Goal: Task Accomplishment & Management: Manage account settings

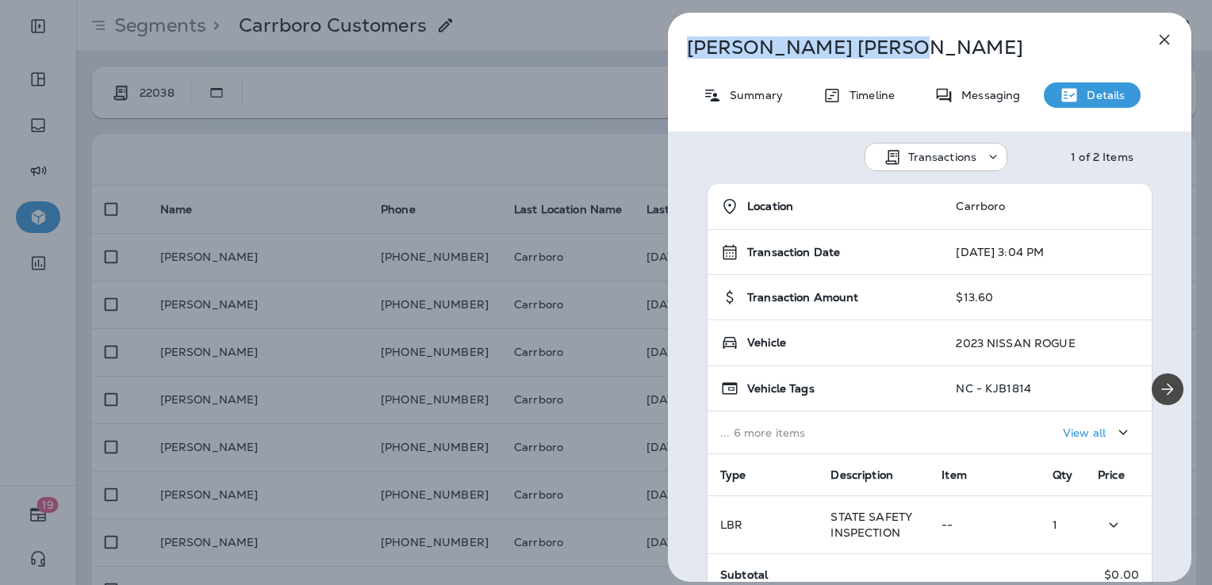
scroll to position [238, 0]
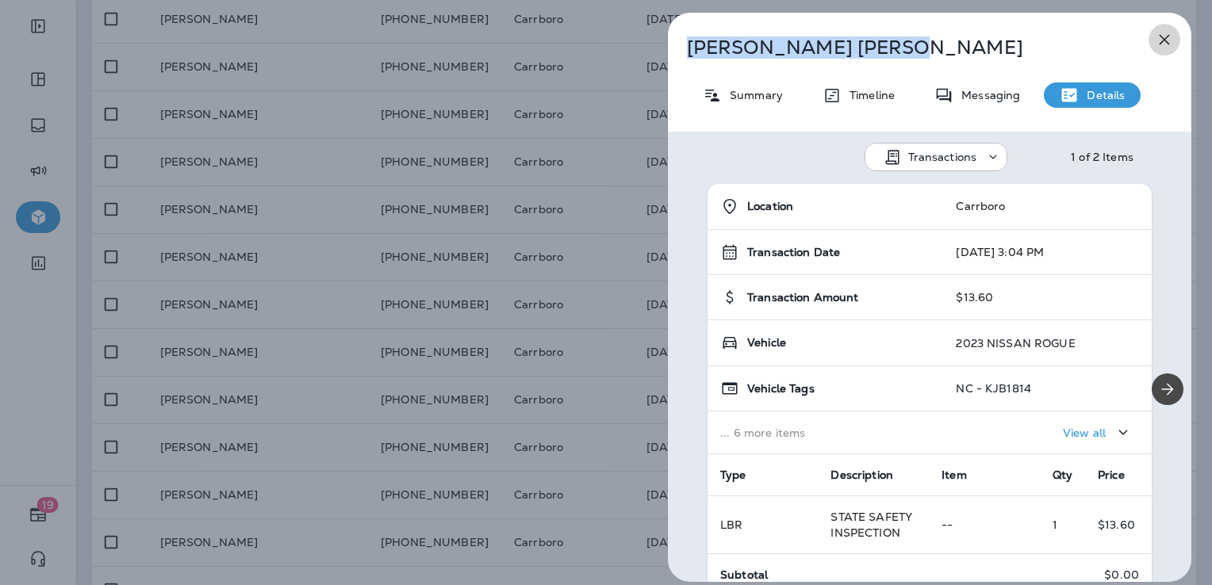
click at [1161, 36] on icon "button" at bounding box center [1164, 39] width 19 height 19
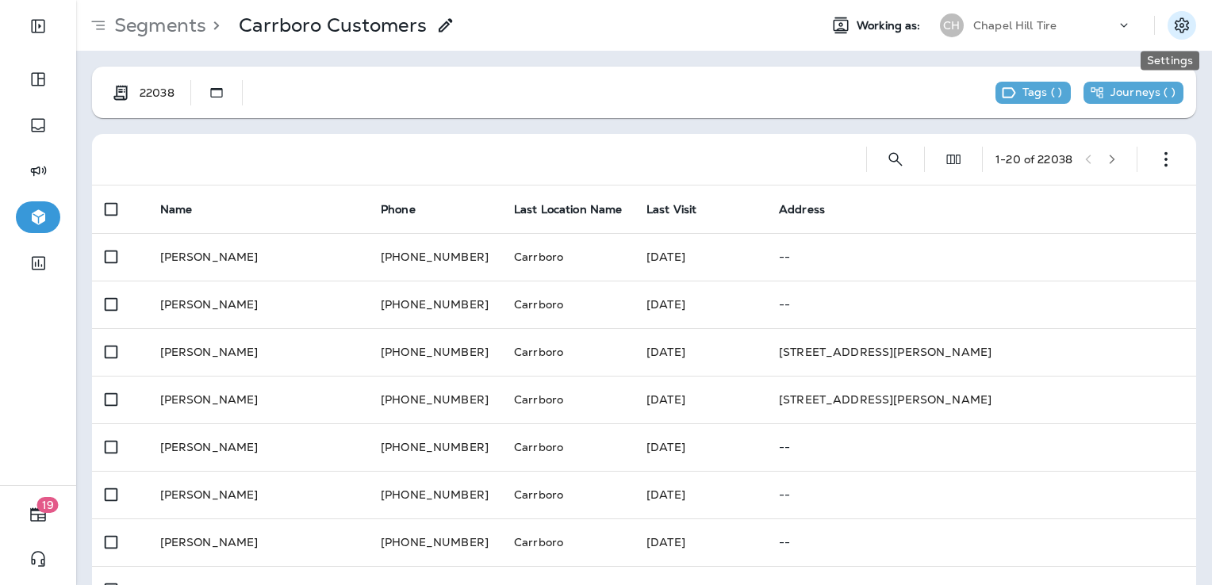
click at [1173, 30] on icon "Settings" at bounding box center [1182, 25] width 19 height 19
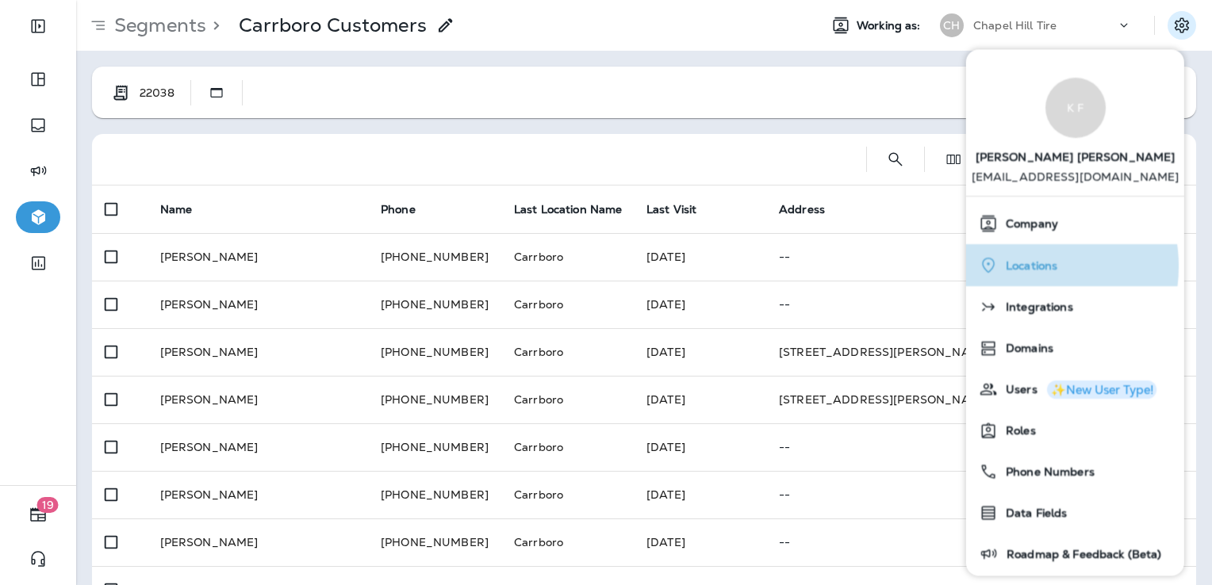
click at [1022, 267] on span "Locations" at bounding box center [1027, 265] width 59 height 13
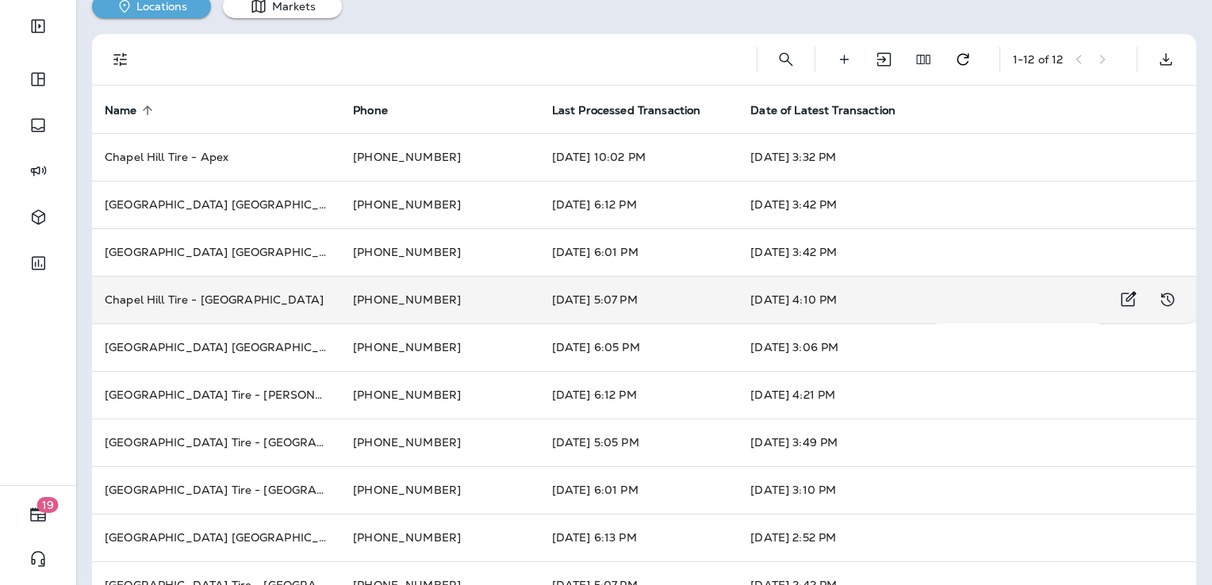
scroll to position [206, 0]
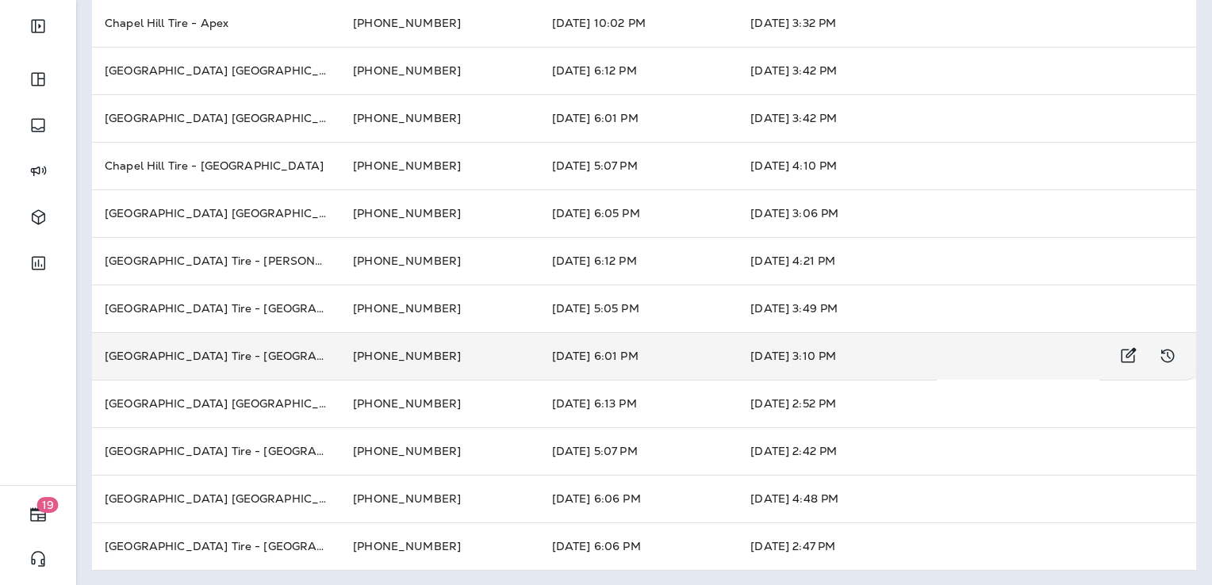
click at [210, 359] on td "[GEOGRAPHIC_DATA] Tire - [GEOGRAPHIC_DATA]." at bounding box center [216, 356] width 248 height 48
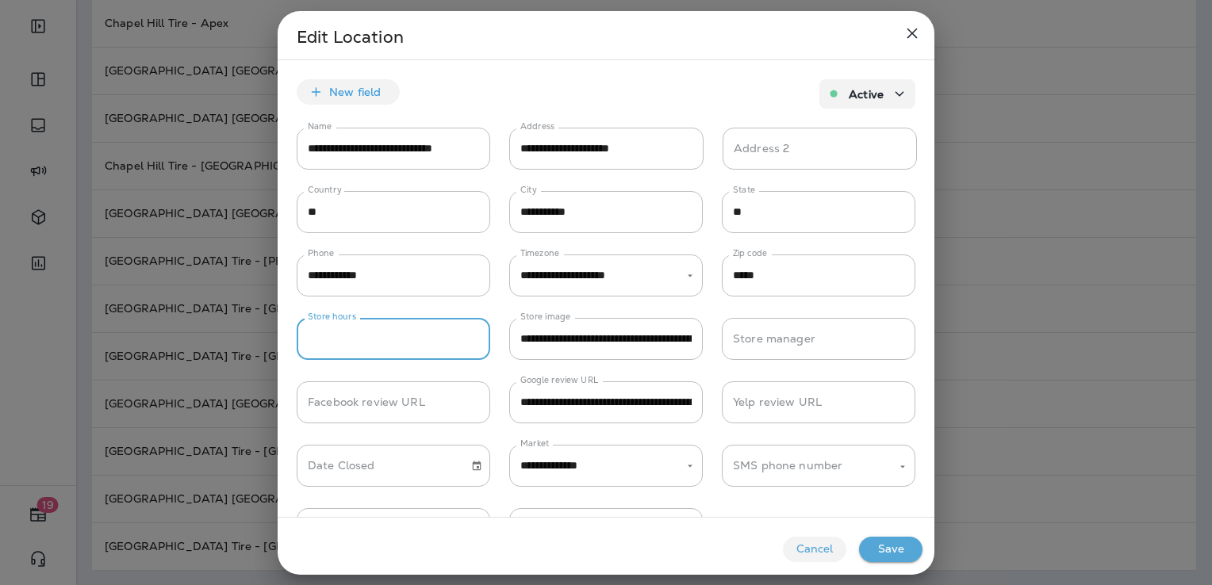
click at [311, 339] on input "Store hours" at bounding box center [394, 339] width 194 height 42
type input "***"
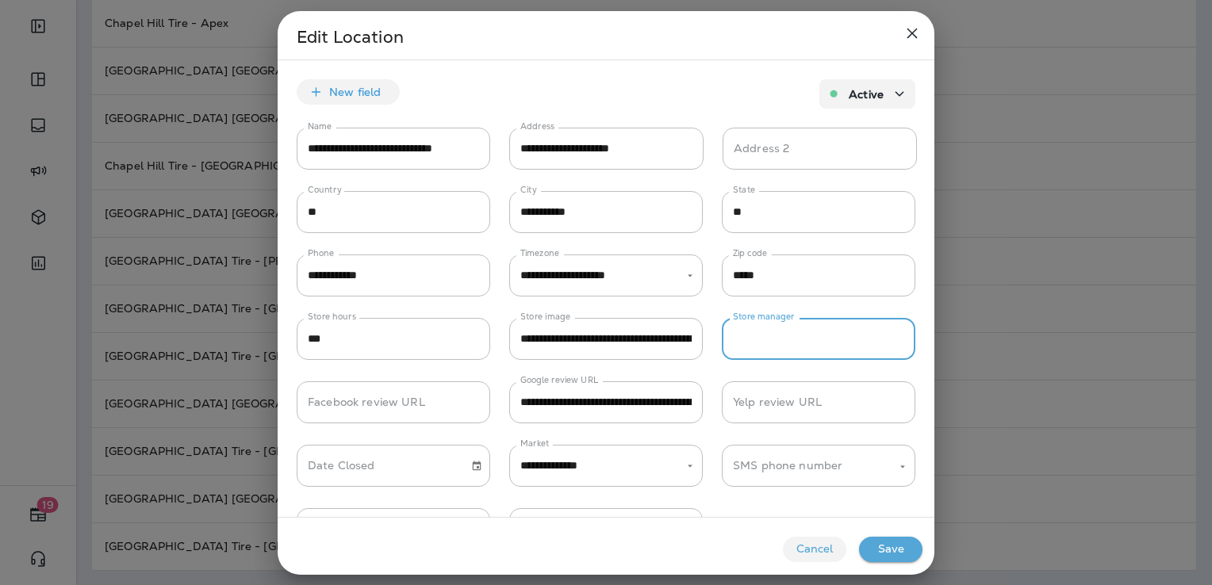
click at [736, 346] on input "Store manager" at bounding box center [819, 339] width 194 height 42
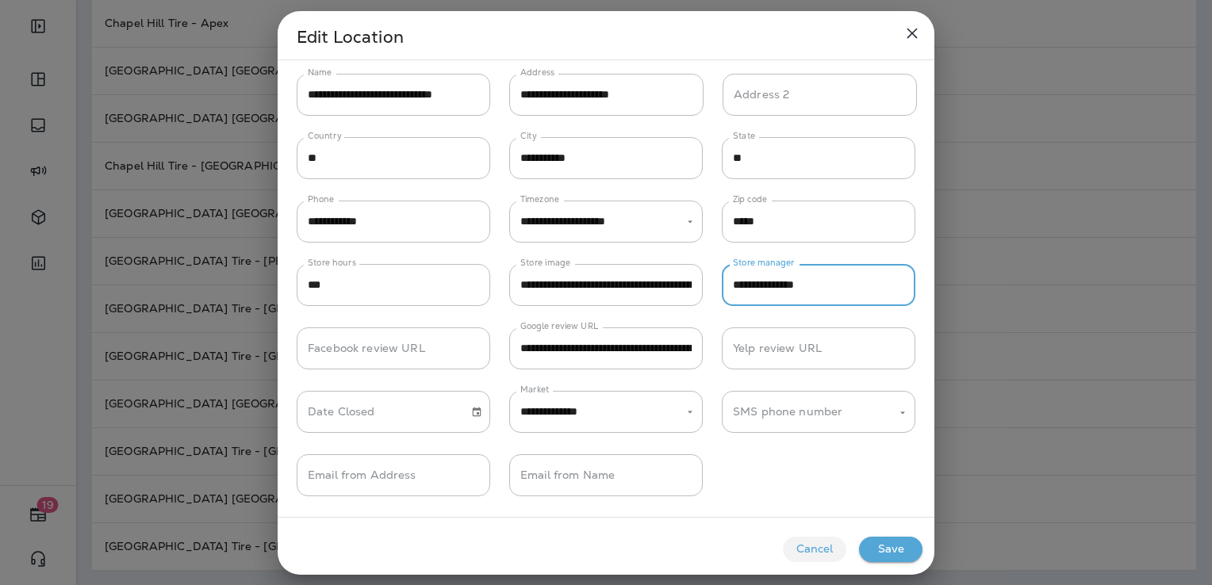
type input "**********"
click at [884, 549] on button "Save" at bounding box center [890, 549] width 63 height 25
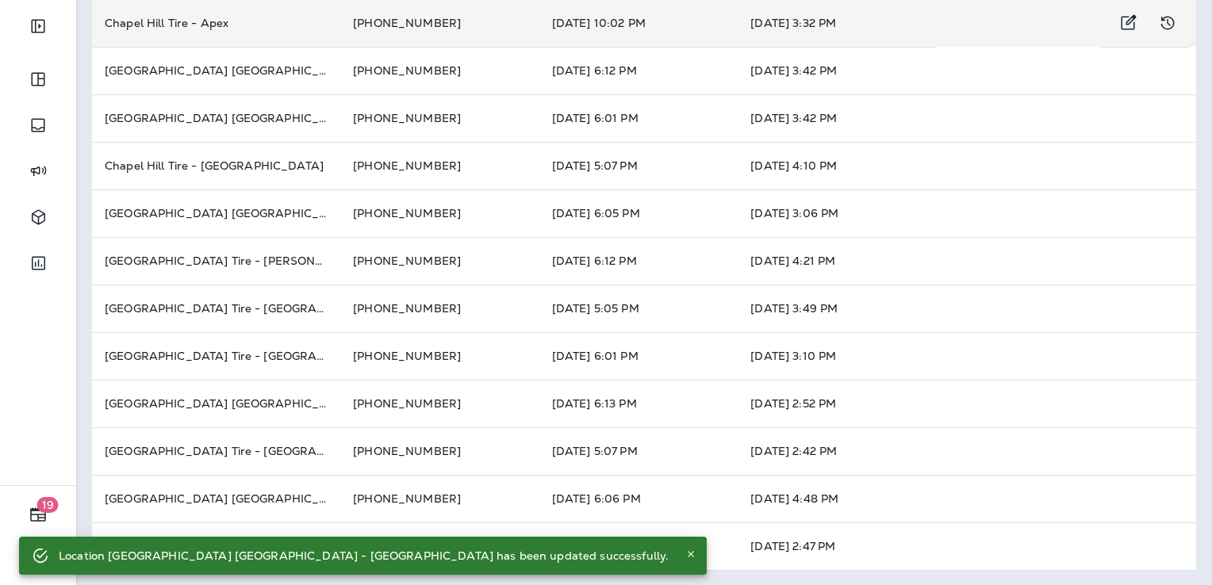
click at [211, 15] on td "Chapel Hill Tire - Apex" at bounding box center [216, 23] width 248 height 48
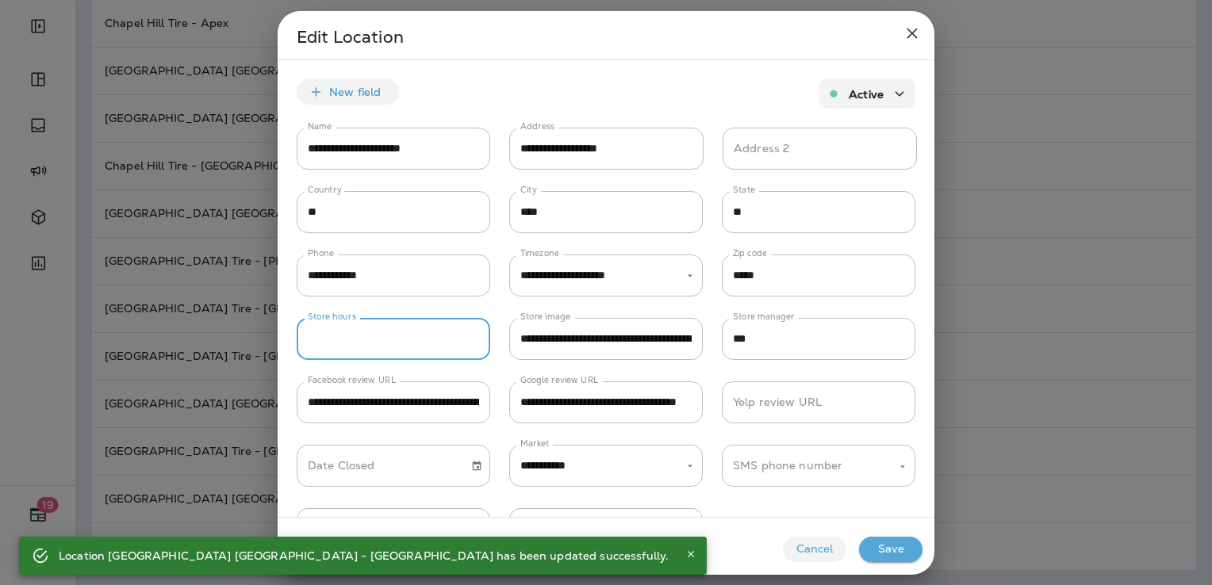
click at [310, 332] on input "Store hours" at bounding box center [394, 339] width 194 height 42
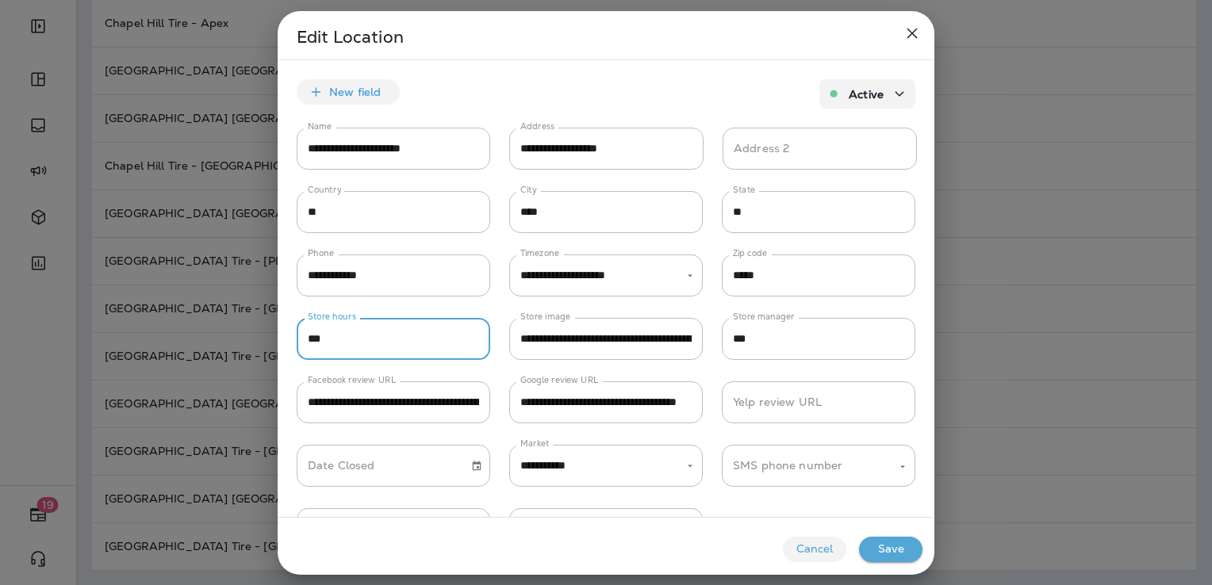
type input "***"
click at [884, 544] on button "Save" at bounding box center [890, 549] width 63 height 25
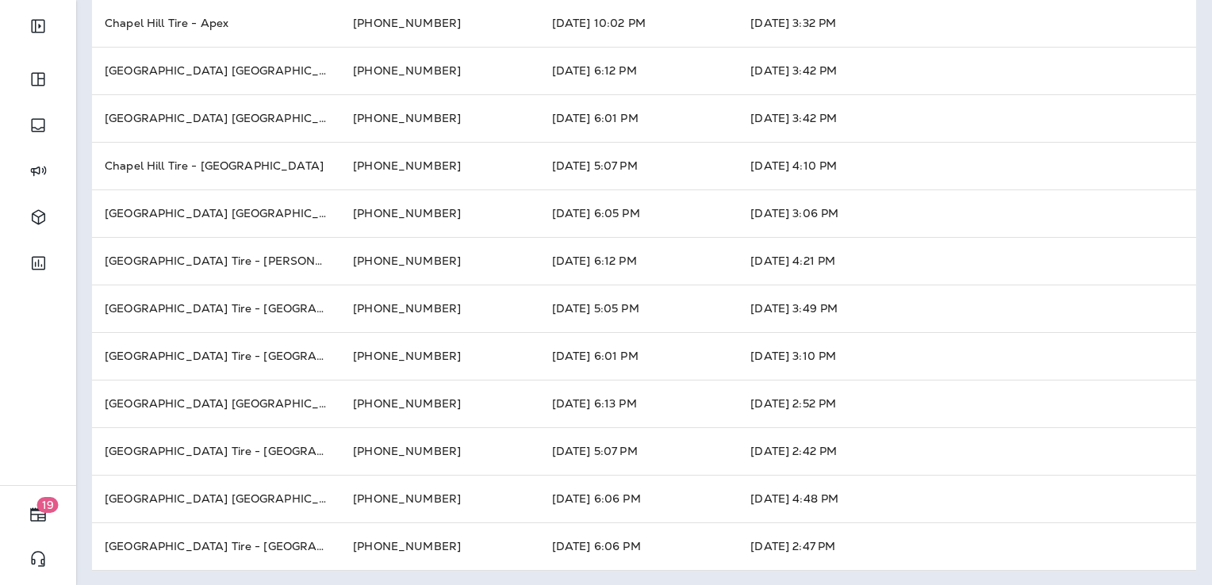
scroll to position [205, 0]
